Goal: Transaction & Acquisition: Download file/media

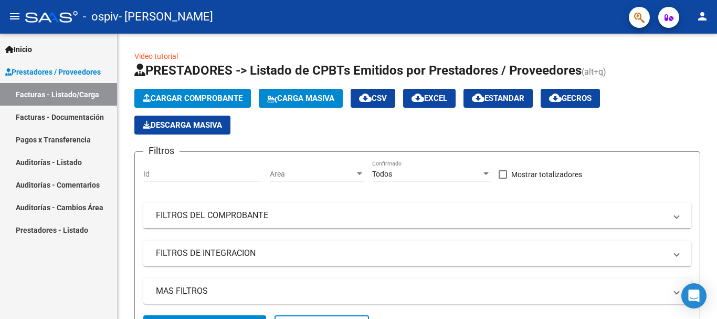
click at [90, 115] on link "Facturas - Documentación" at bounding box center [58, 116] width 117 height 23
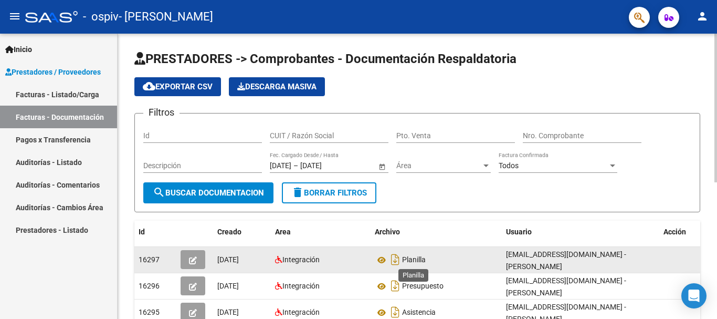
scroll to position [52, 0]
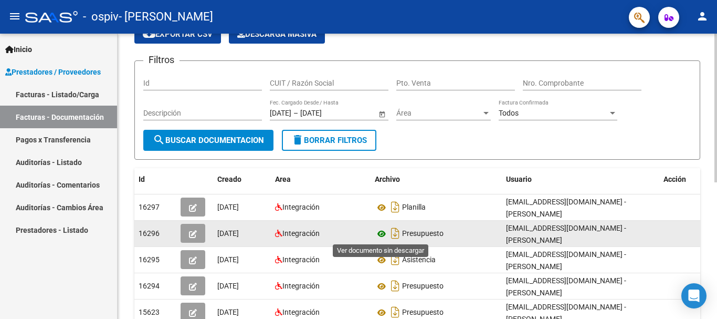
click at [383, 234] on icon at bounding box center [382, 233] width 14 height 13
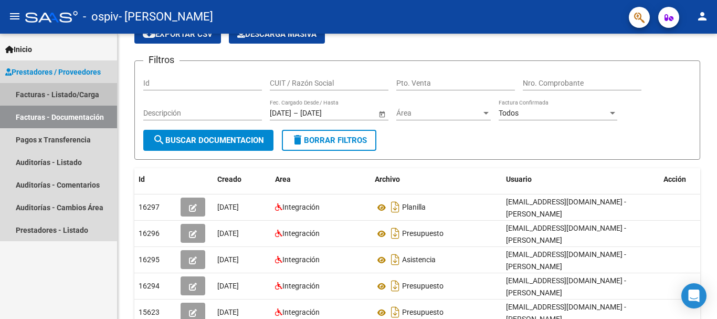
click at [62, 93] on link "Facturas - Listado/Carga" at bounding box center [58, 94] width 117 height 23
